Goal: Task Accomplishment & Management: Manage account settings

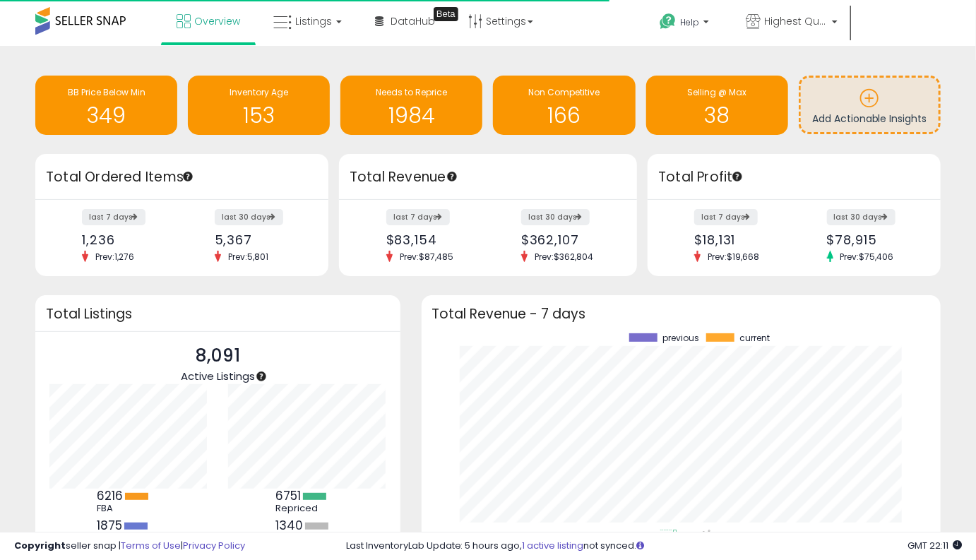
scroll to position [196, 491]
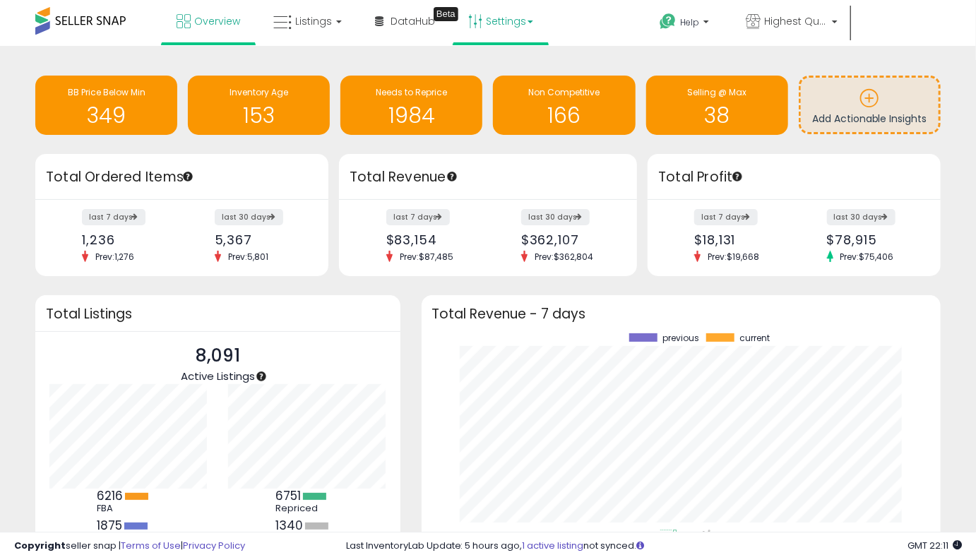
click at [502, 23] on link "Settings" at bounding box center [501, 21] width 86 height 42
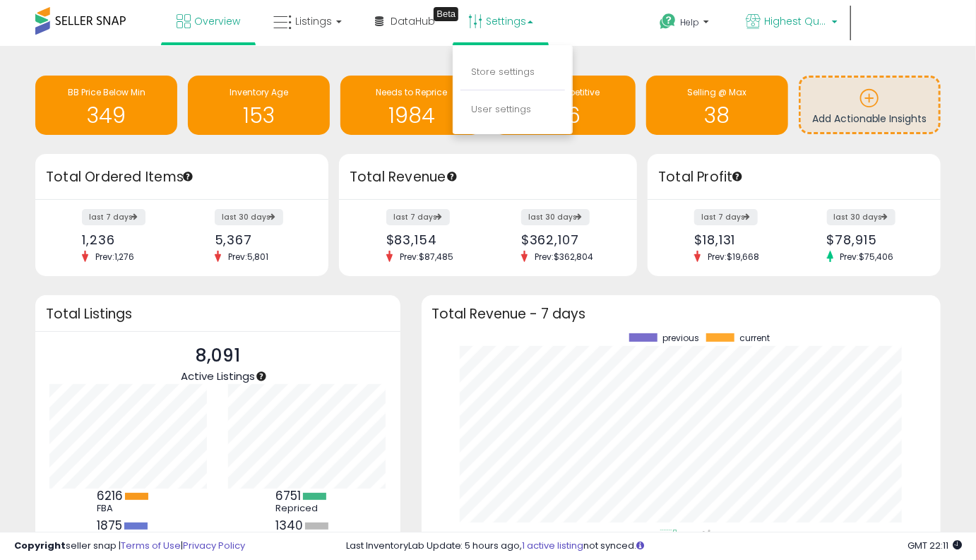
click at [782, 8] on link "Highest Quality Products" at bounding box center [791, 23] width 113 height 46
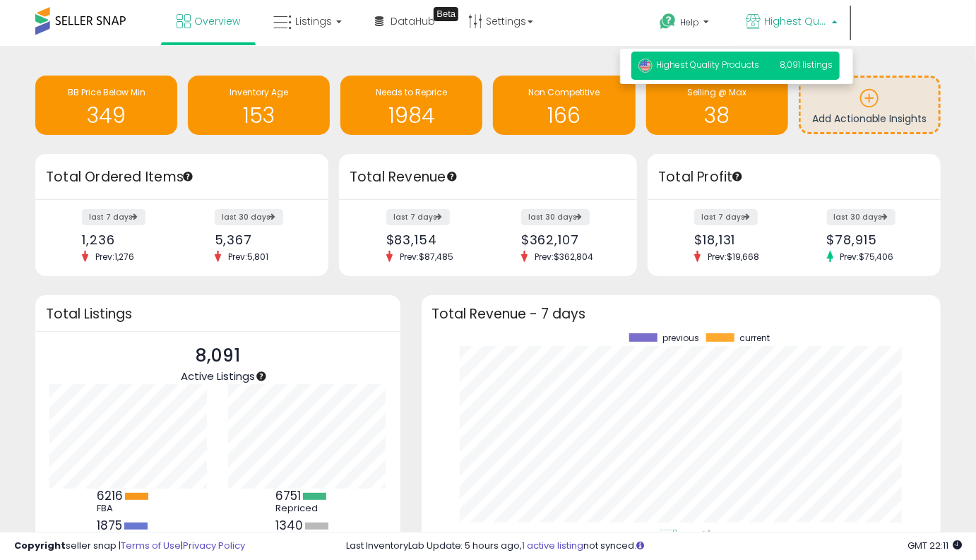
click at [745, 71] on span "Highest Quality Products" at bounding box center [699, 65] width 121 height 12
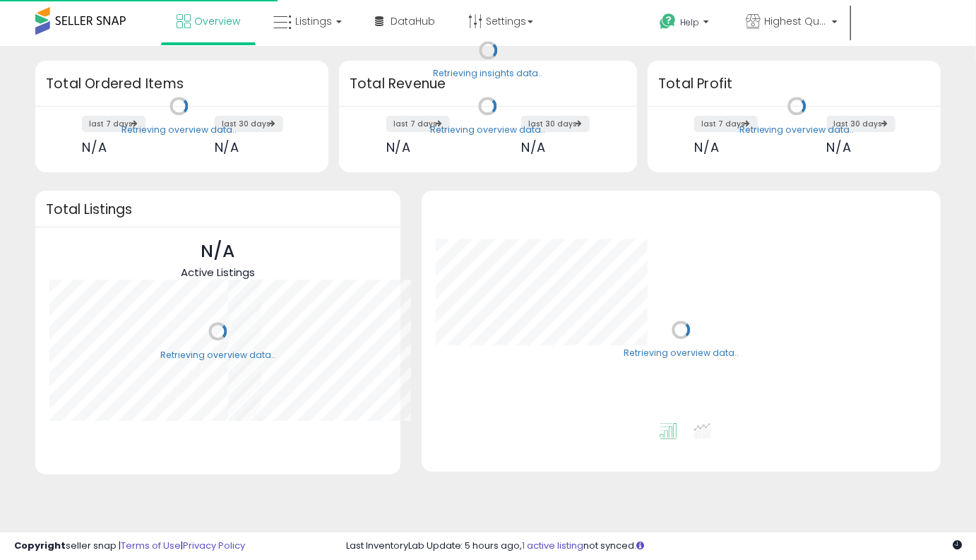
click at [494, 17] on link "Settings" at bounding box center [501, 21] width 86 height 42
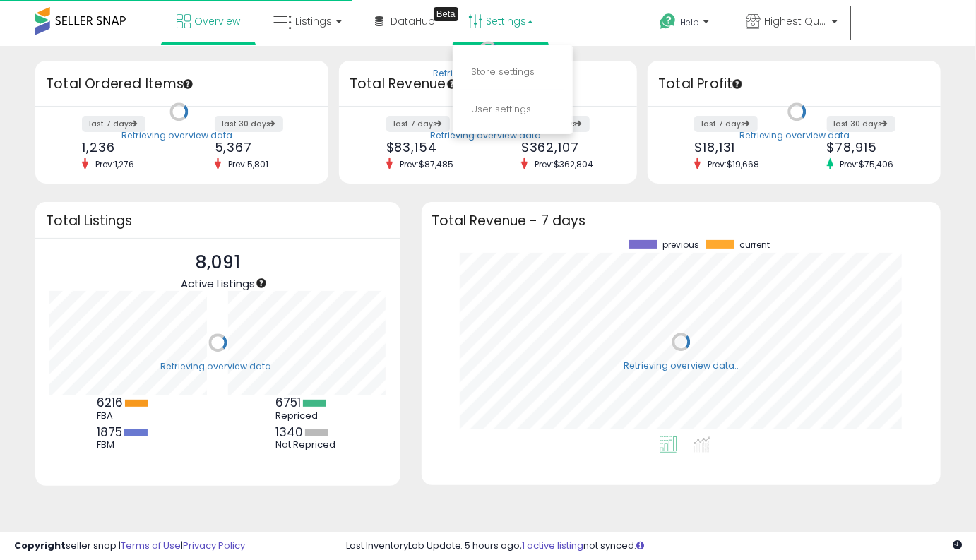
scroll to position [196, 491]
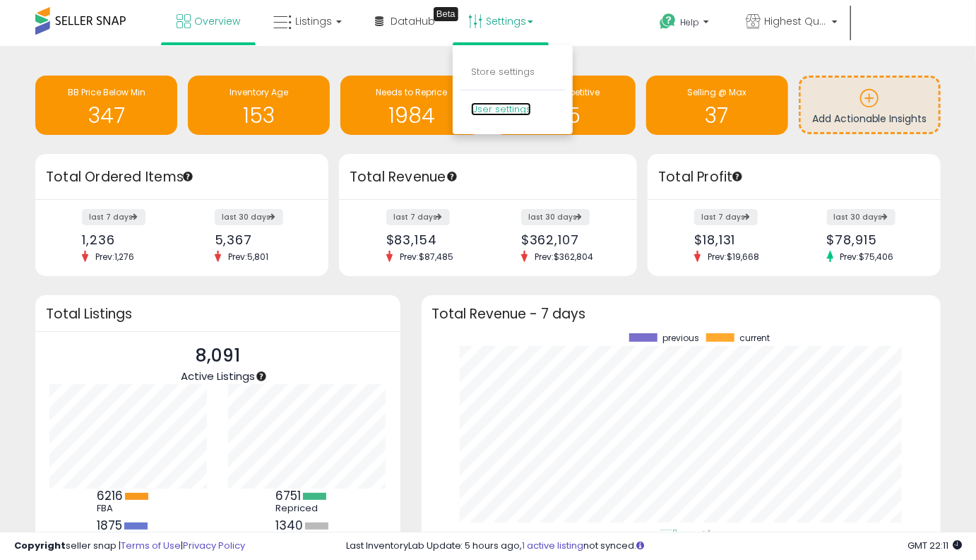
click at [497, 114] on link "User settings" at bounding box center [501, 108] width 60 height 13
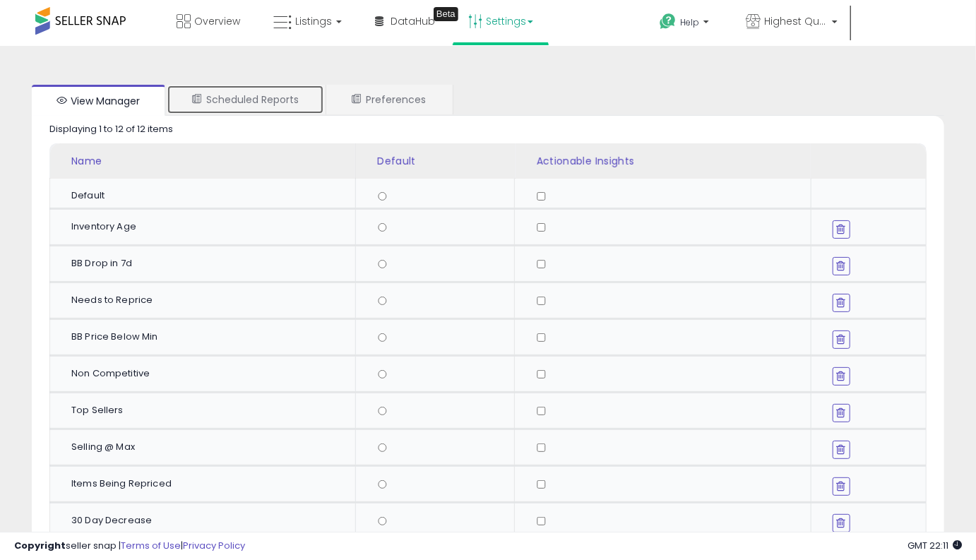
click at [300, 85] on link "Scheduled Reports" at bounding box center [246, 100] width 158 height 30
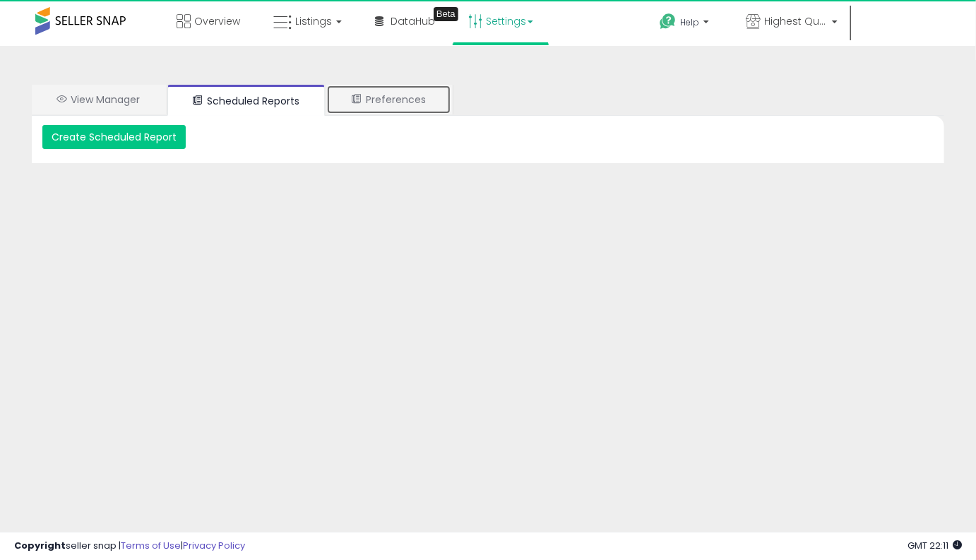
click at [415, 104] on link "Preferences" at bounding box center [388, 100] width 125 height 30
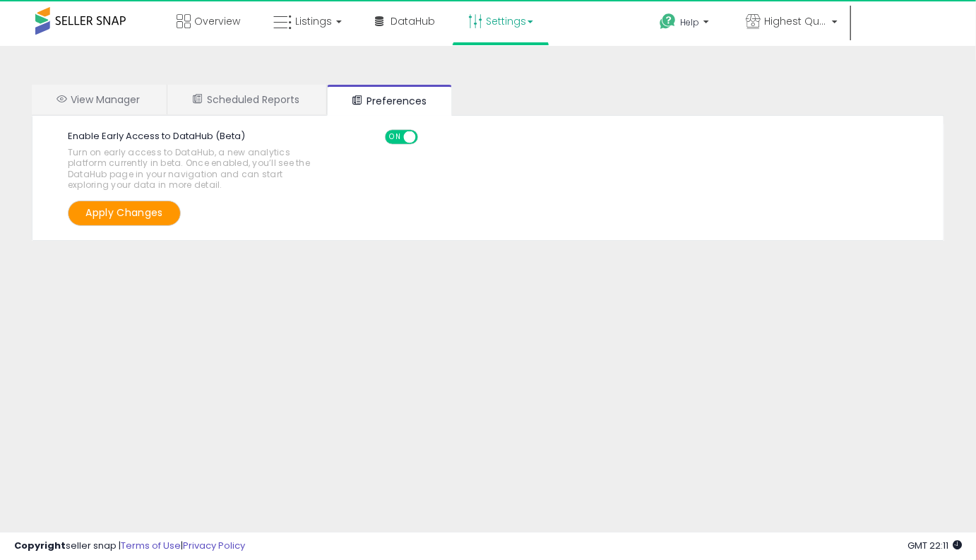
click at [73, 119] on div "Enable Early Access to DataHub (Beta) Turn on early access to DataHub, a new an…" at bounding box center [488, 178] width 913 height 125
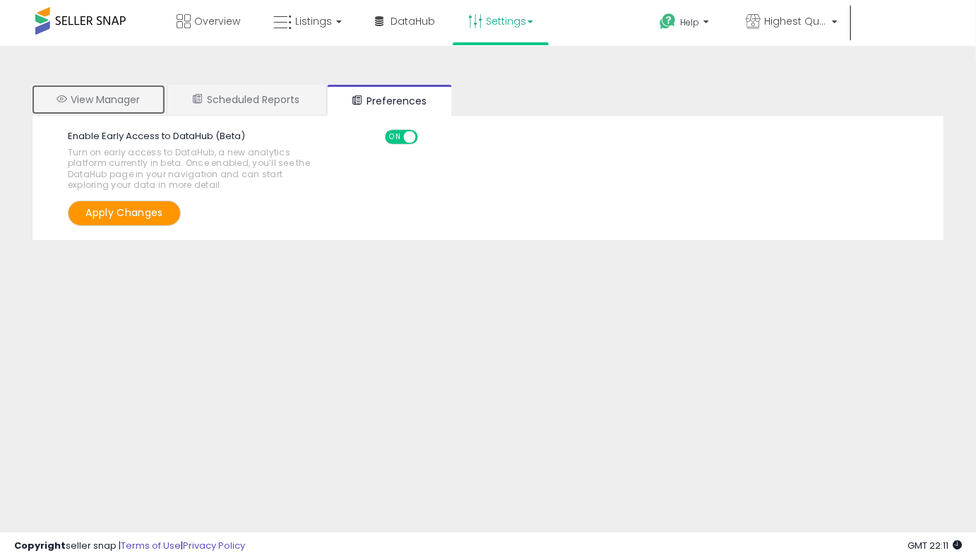
click at [73, 97] on link "View Manager" at bounding box center [99, 100] width 134 height 30
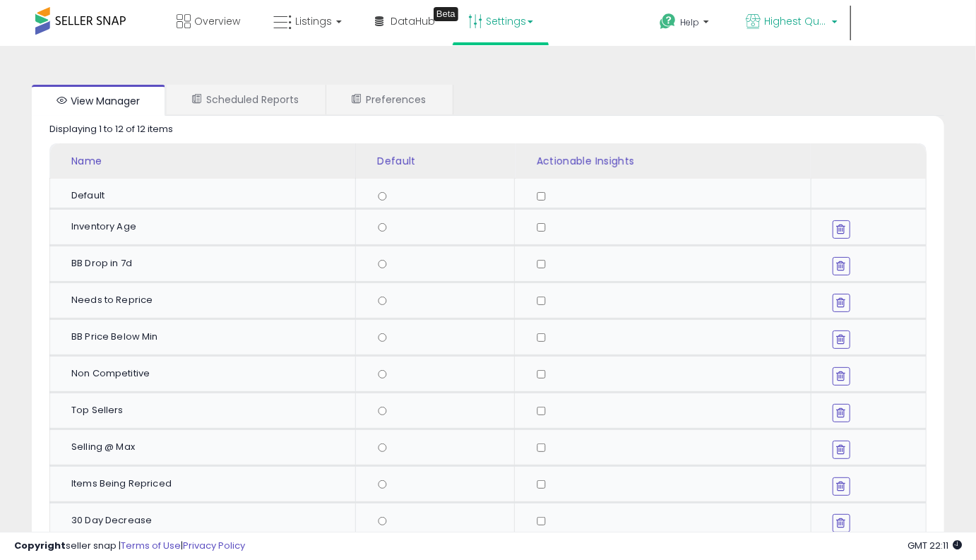
click at [745, 42] on link "Highest Quality Products" at bounding box center [791, 23] width 113 height 46
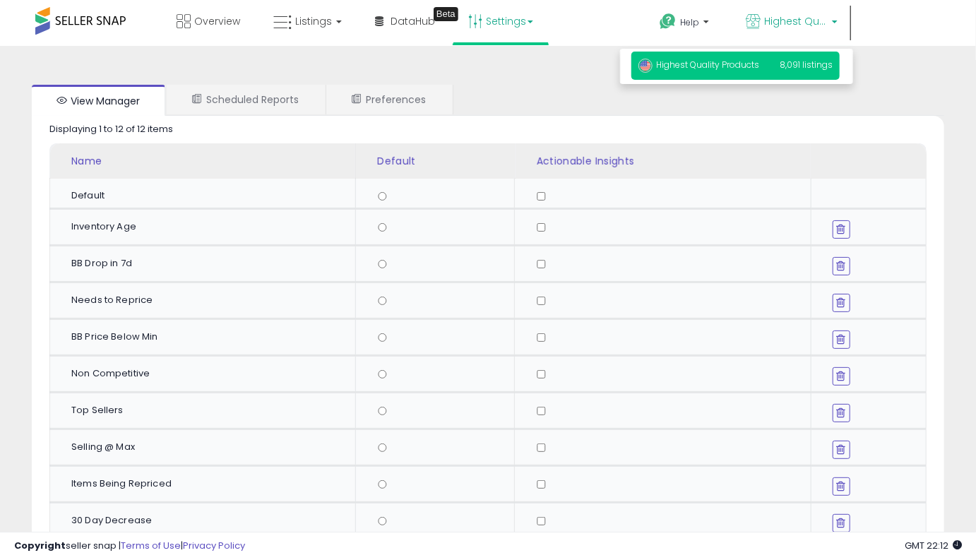
click at [734, 67] on span "Highest Quality Products" at bounding box center [699, 65] width 121 height 12
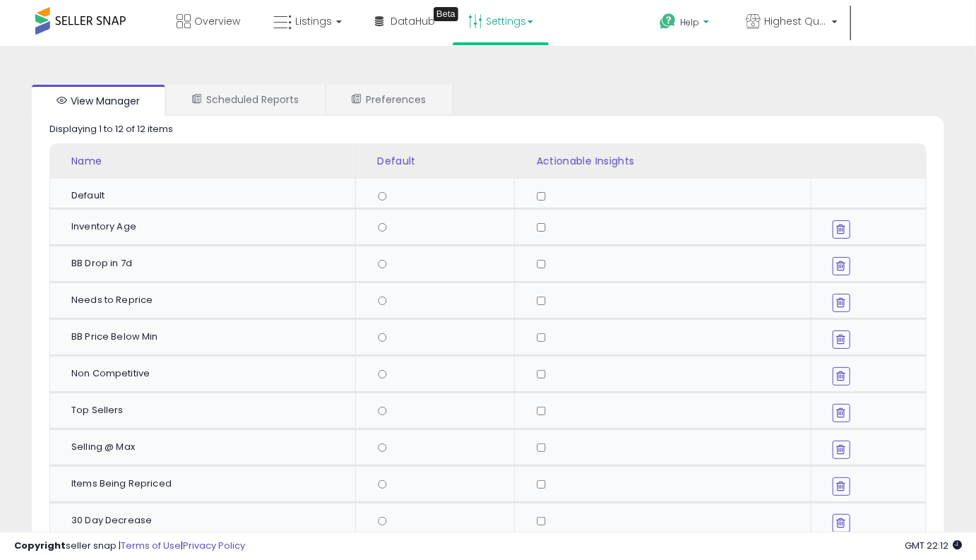
click at [702, 23] on p "Help" at bounding box center [686, 24] width 54 height 16
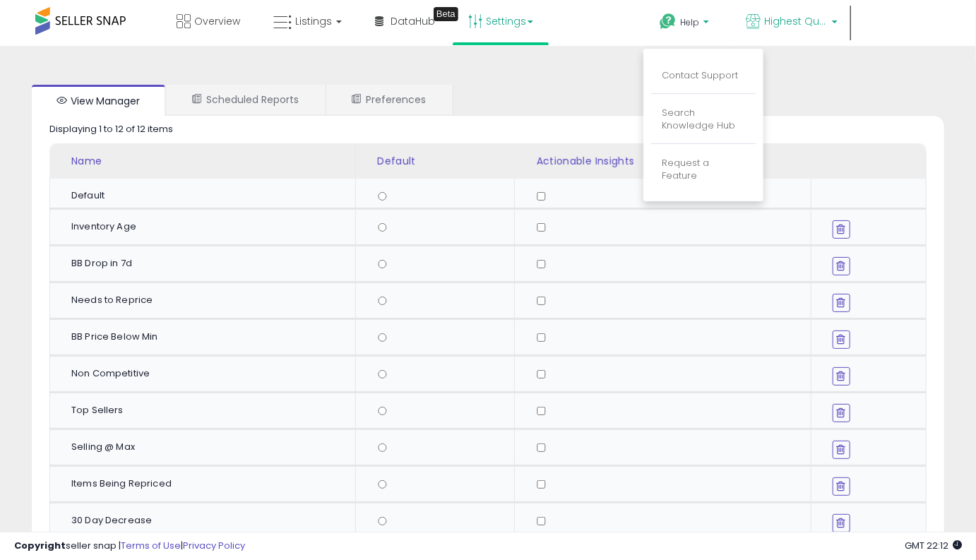
click at [781, 25] on span "Highest Quality Products" at bounding box center [796, 21] width 64 height 14
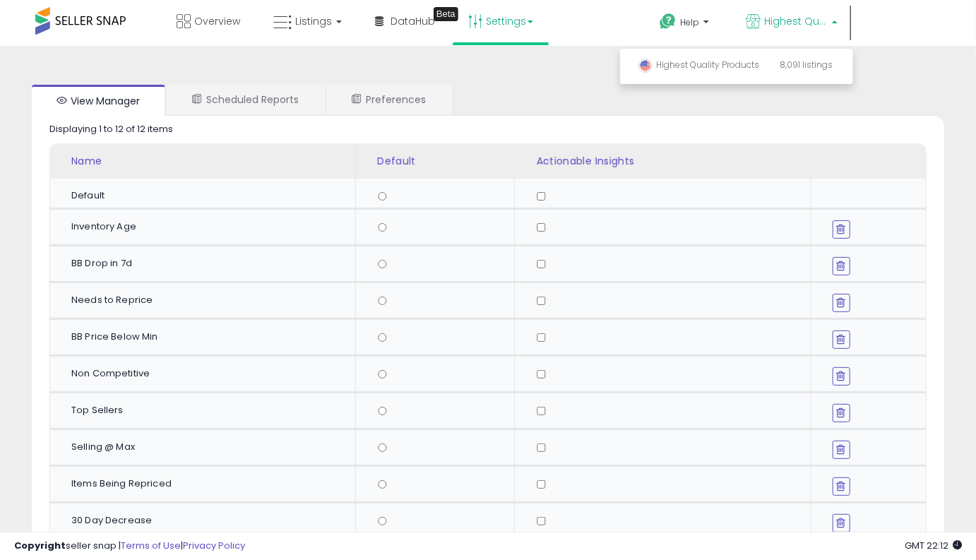
click at [326, 110] on li "Scheduled Reports" at bounding box center [247, 100] width 160 height 30
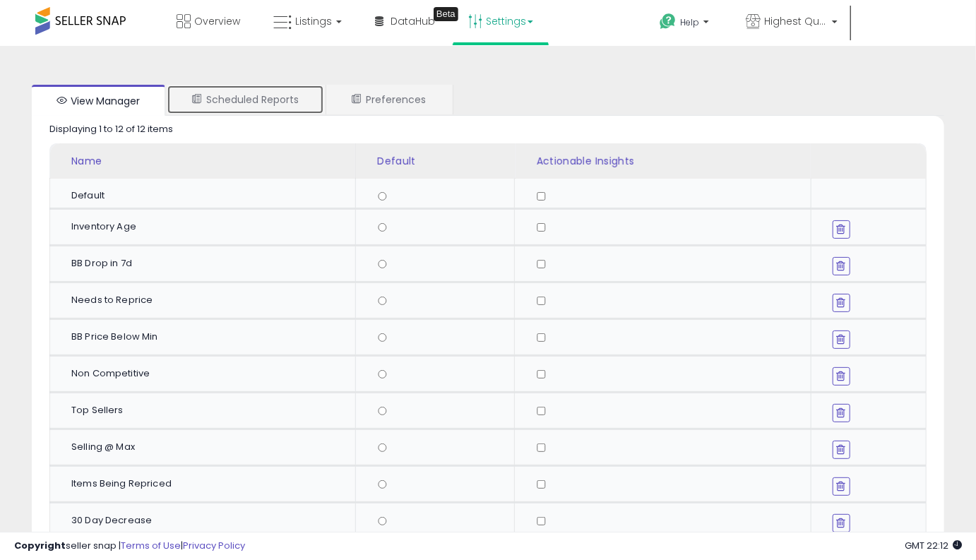
click at [295, 109] on link "Scheduled Reports" at bounding box center [246, 100] width 158 height 30
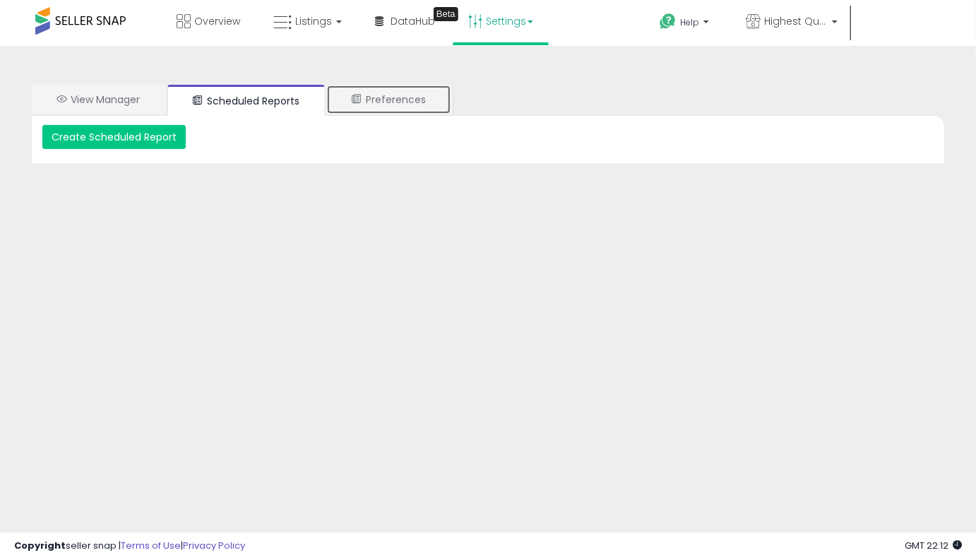
click at [398, 110] on link "Preferences" at bounding box center [388, 100] width 125 height 30
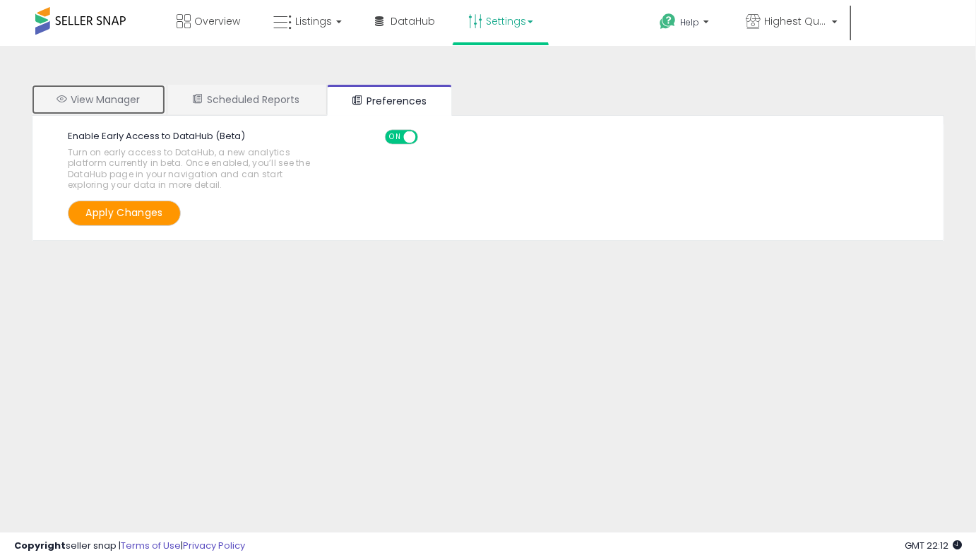
click at [112, 94] on link "View Manager" at bounding box center [99, 100] width 134 height 30
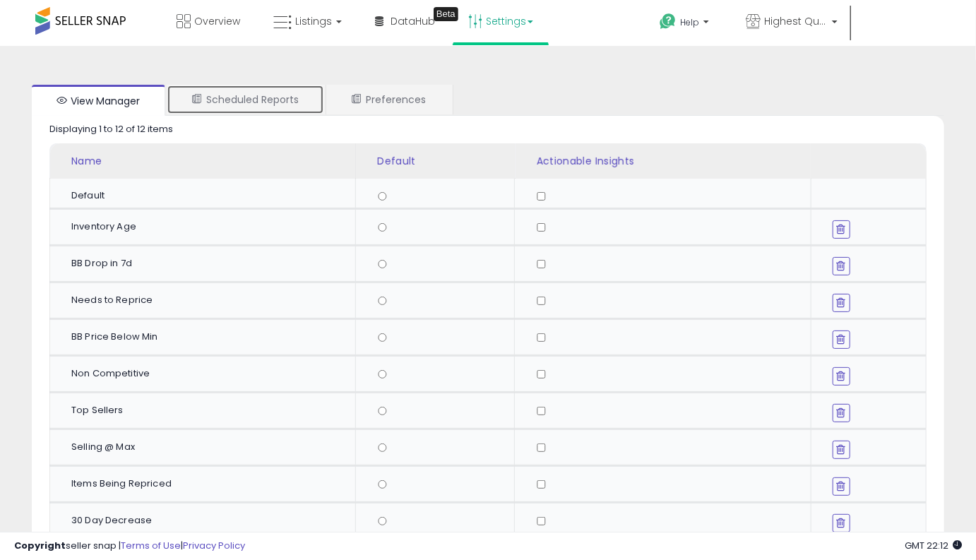
click at [252, 105] on link "Scheduled Reports" at bounding box center [246, 100] width 158 height 30
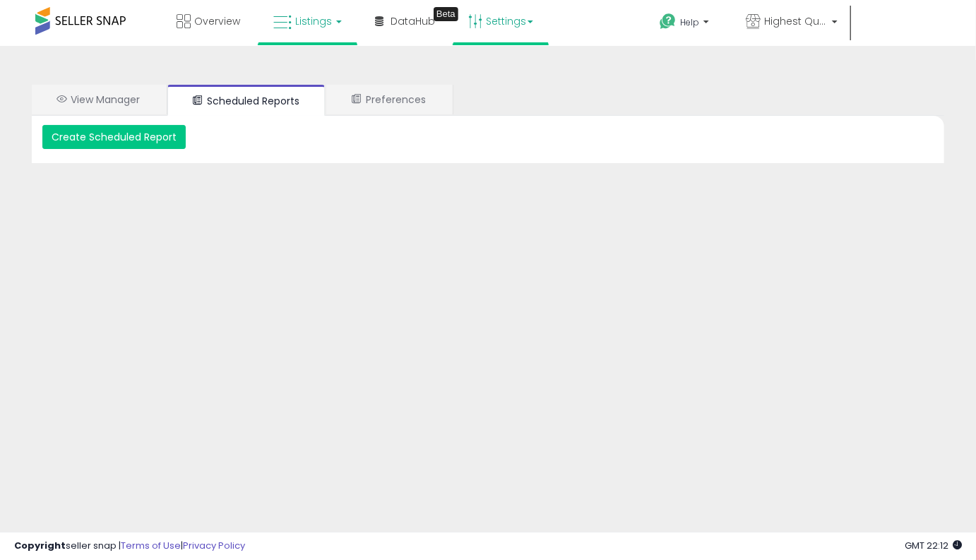
click at [323, 9] on link "Listings" at bounding box center [308, 21] width 90 height 42
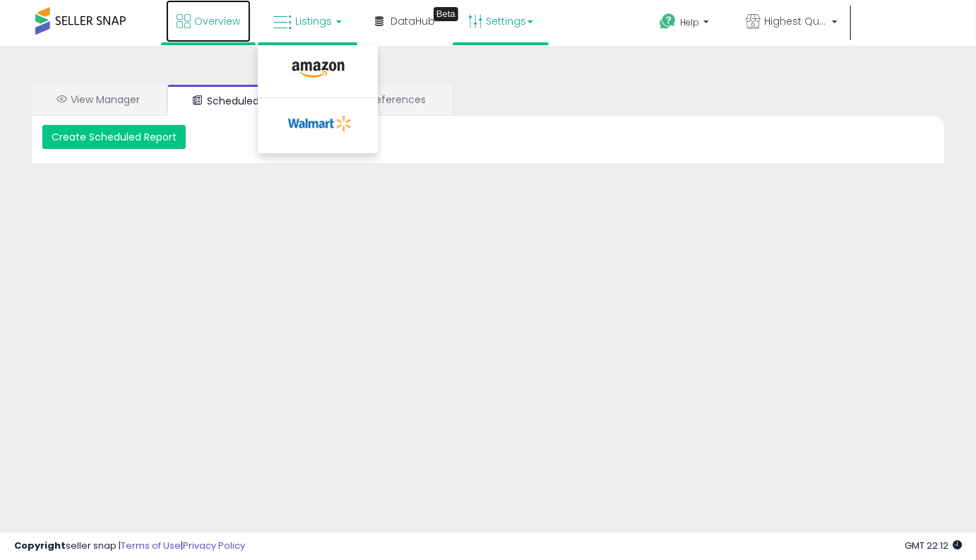
click at [226, 33] on link "Overview" at bounding box center [208, 21] width 85 height 42
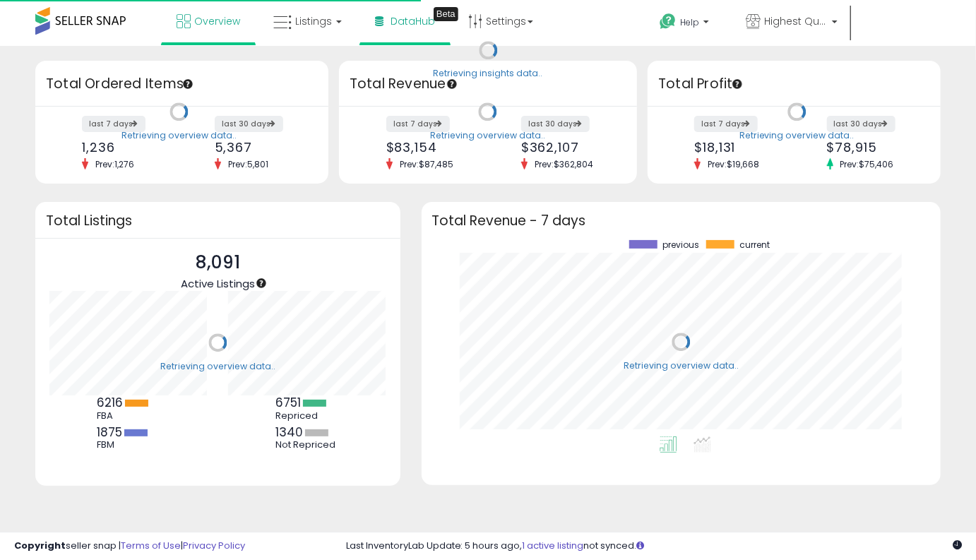
scroll to position [196, 491]
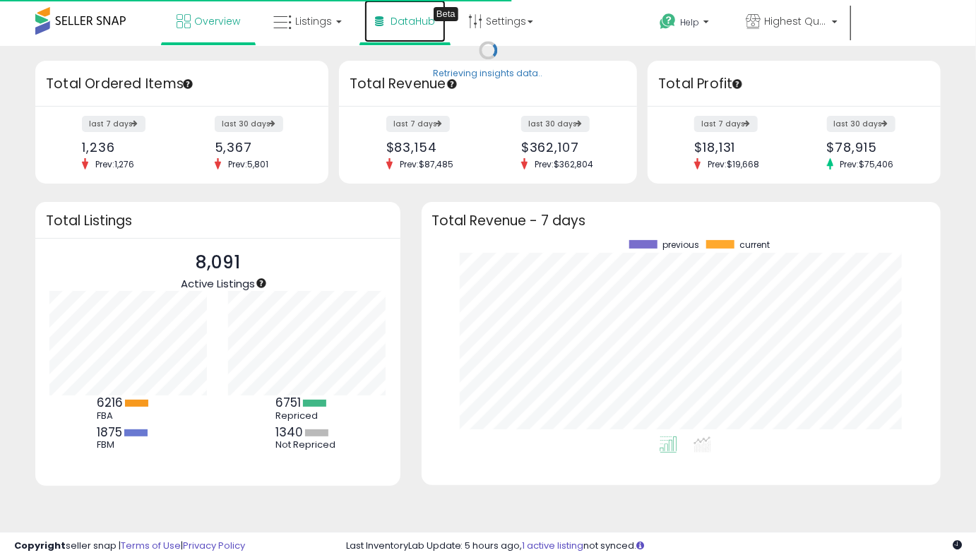
click at [439, 22] on link "DataHub Beta" at bounding box center [404, 21] width 81 height 42
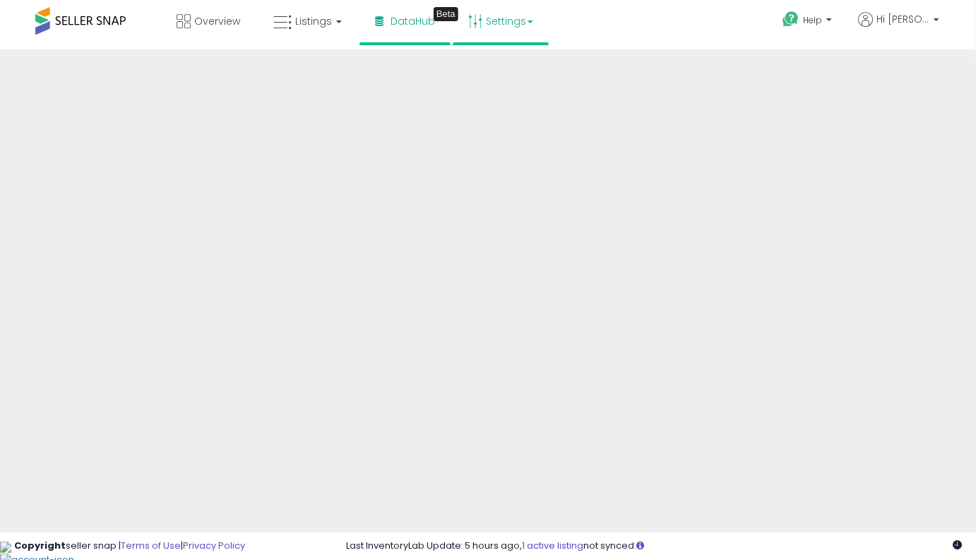
click at [524, 33] on link "Settings" at bounding box center [501, 21] width 86 height 42
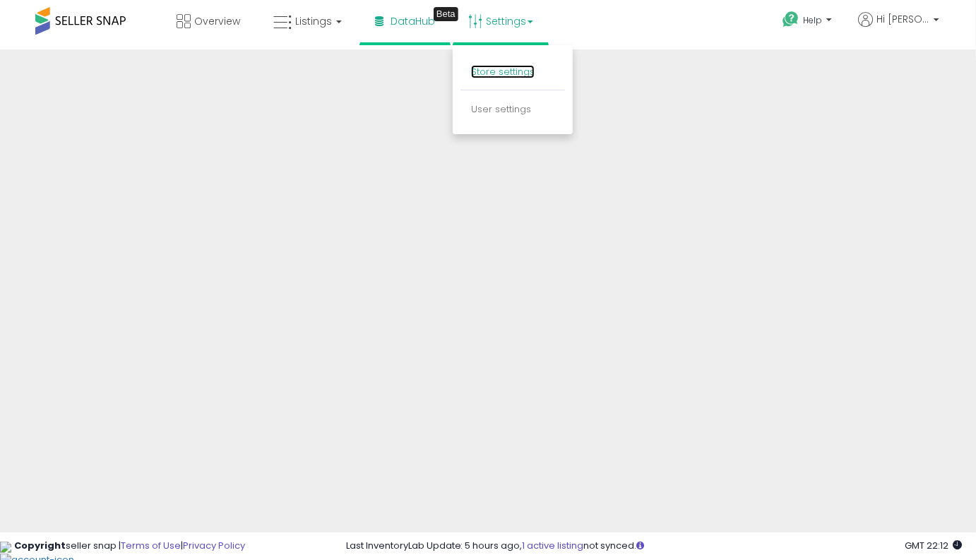
click at [513, 76] on link "Store settings" at bounding box center [503, 71] width 64 height 13
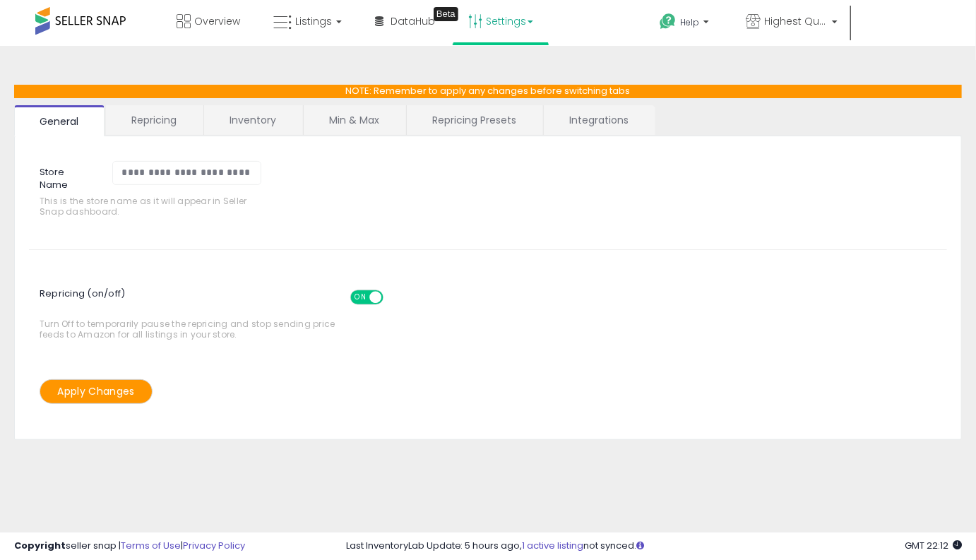
click at [502, 28] on link "Settings" at bounding box center [501, 21] width 86 height 42
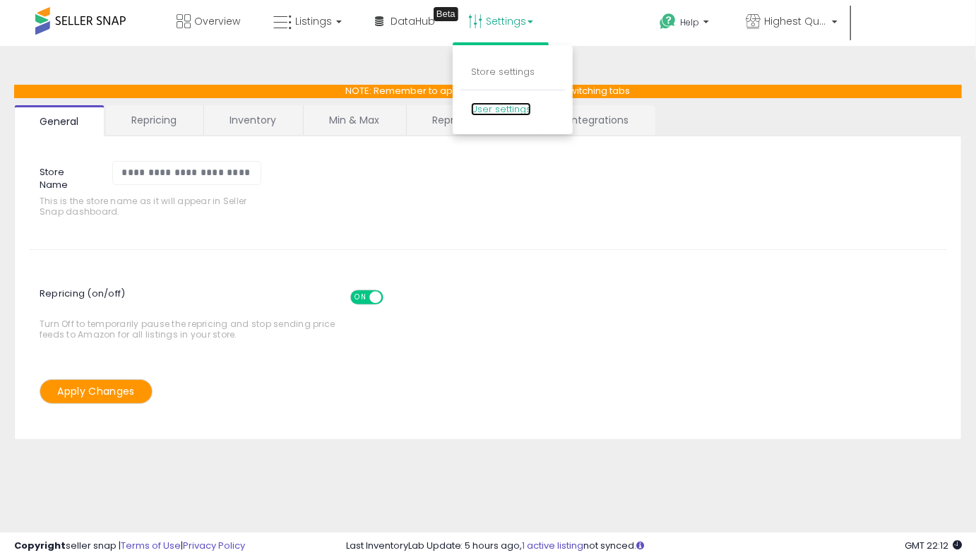
click at [503, 114] on link "User settings" at bounding box center [501, 108] width 60 height 13
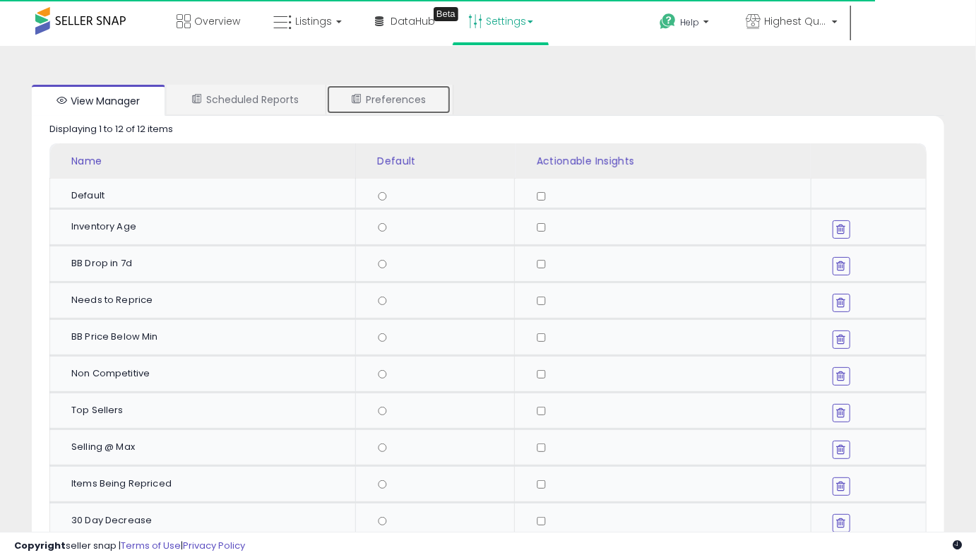
click at [412, 106] on link "Preferences" at bounding box center [388, 100] width 125 height 30
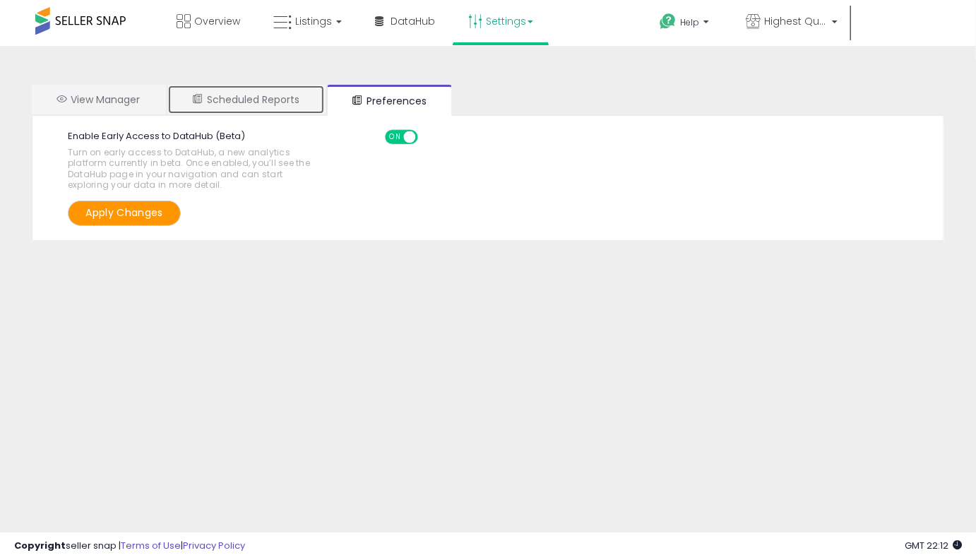
click at [271, 100] on link "Scheduled Reports" at bounding box center [246, 100] width 158 height 30
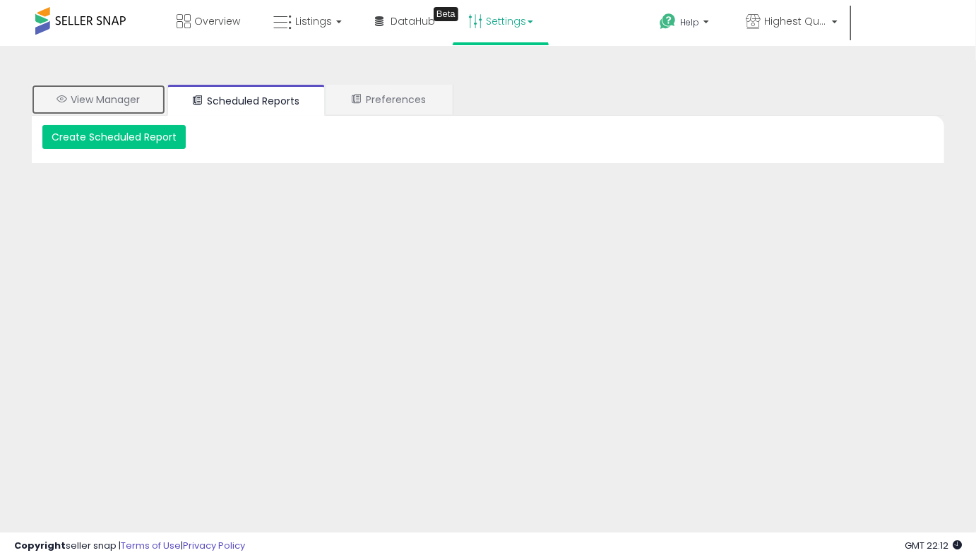
click at [114, 100] on link "View Manager" at bounding box center [99, 100] width 134 height 30
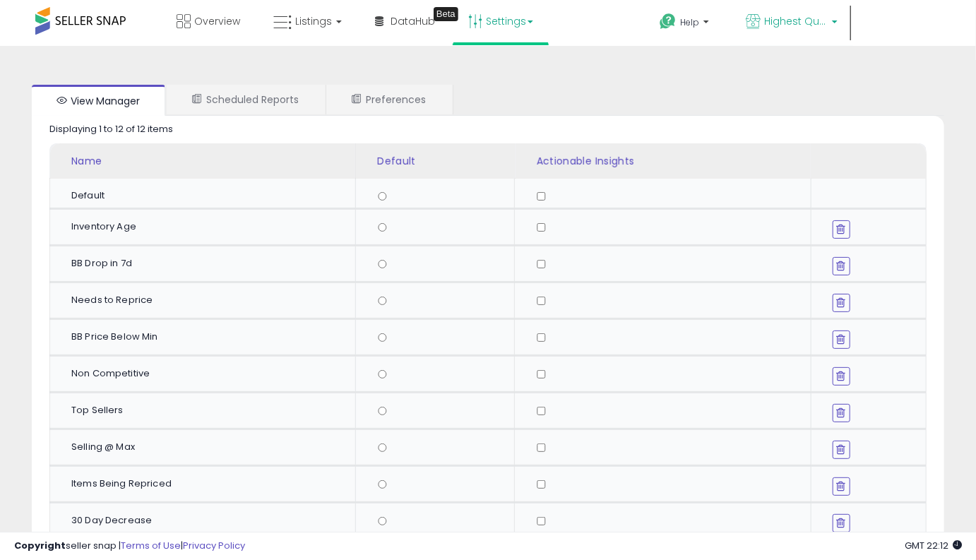
click at [770, 14] on span "Highest Quality Products" at bounding box center [796, 21] width 64 height 14
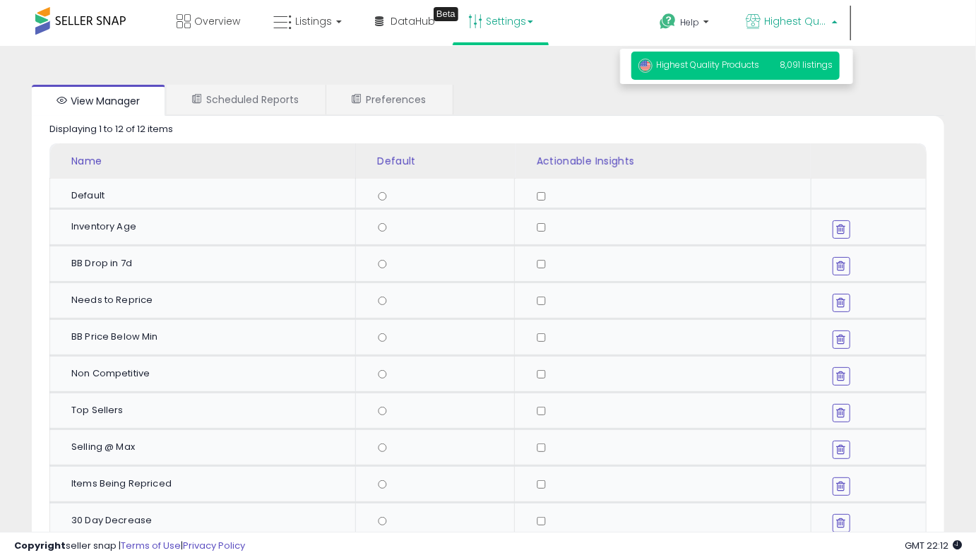
click at [768, 69] on p "Highest Quality Products 8,091 listings" at bounding box center [736, 66] width 208 height 28
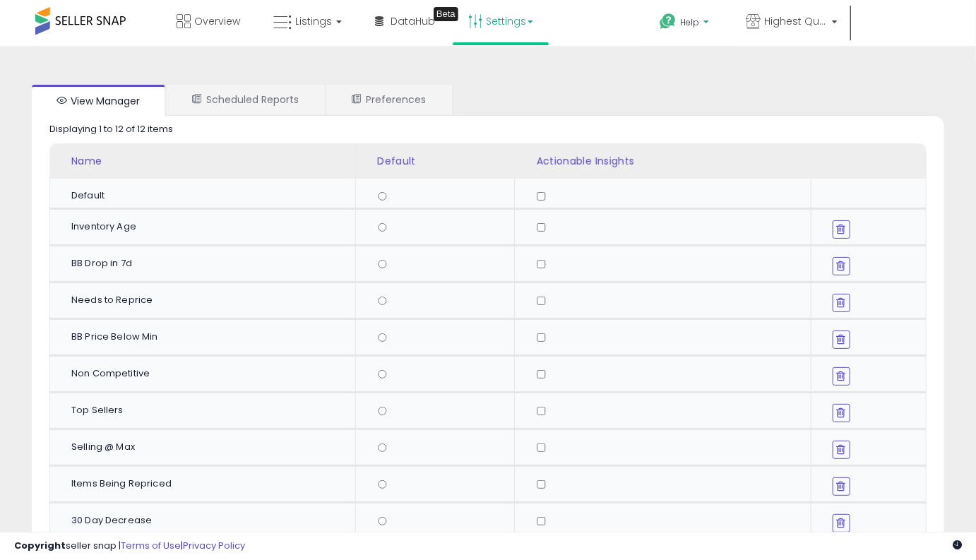
click at [680, 30] on p "Help" at bounding box center [686, 24] width 54 height 16
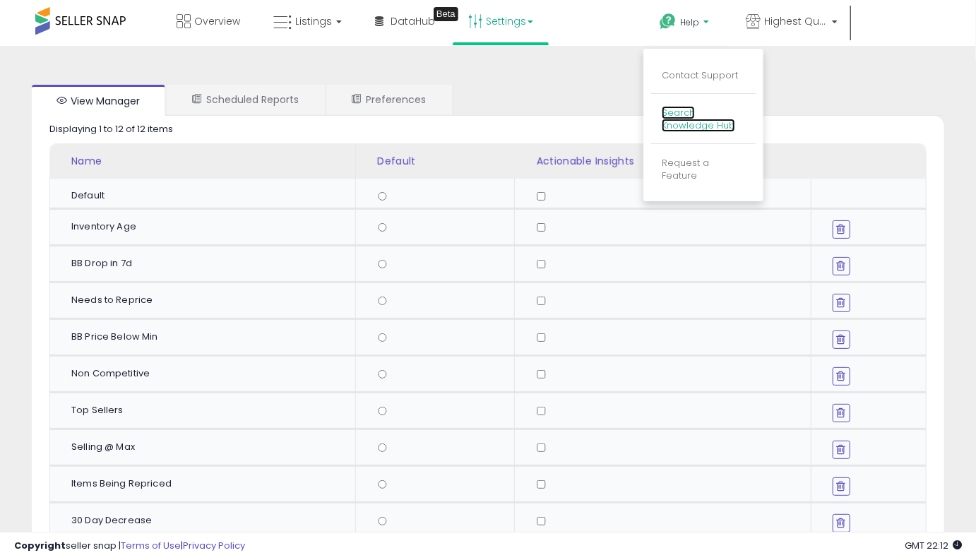
click at [679, 119] on link "Search Knowledge Hub" at bounding box center [698, 119] width 73 height 27
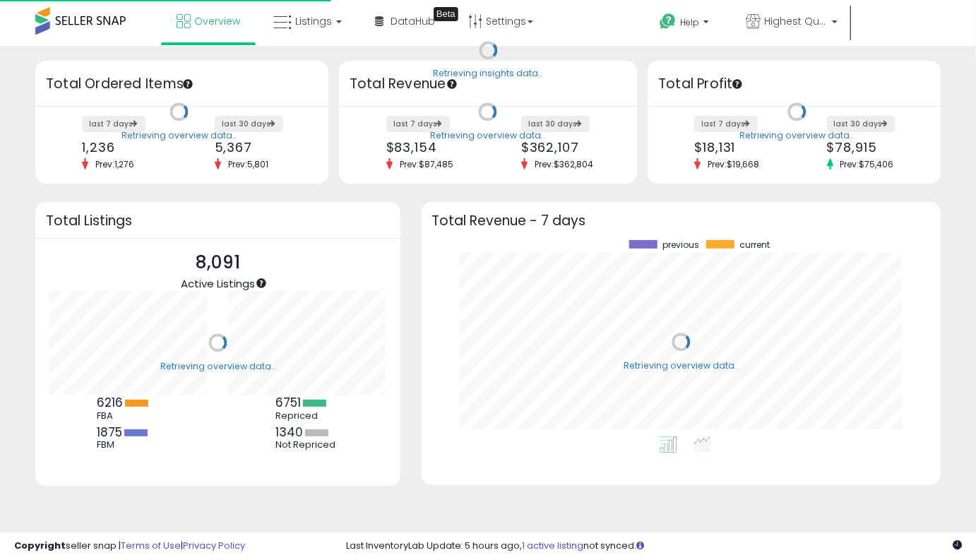
scroll to position [196, 491]
